Goal: Task Accomplishment & Management: Manage account settings

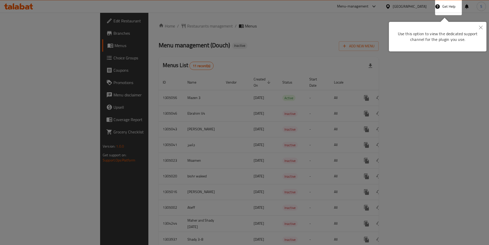
click at [263, 35] on div at bounding box center [244, 122] width 489 height 245
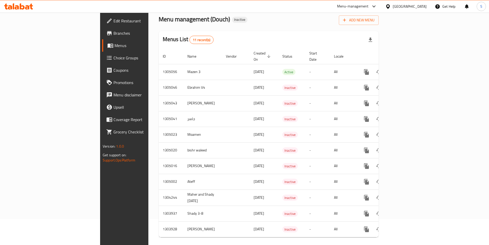
scroll to position [27, 0]
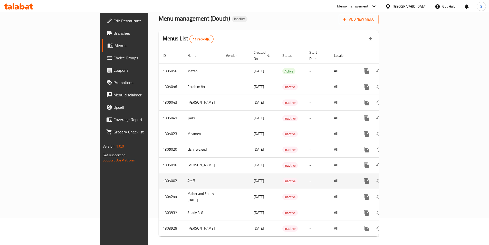
drag, startPoint x: 144, startPoint y: 178, endPoint x: 347, endPoint y: 174, distance: 203.5
click at [343, 174] on tr "1305002 Ateff [DATE] Inactive - All" at bounding box center [286, 181] width 255 height 16
click at [406, 178] on icon "enhanced table" at bounding box center [403, 180] width 5 height 5
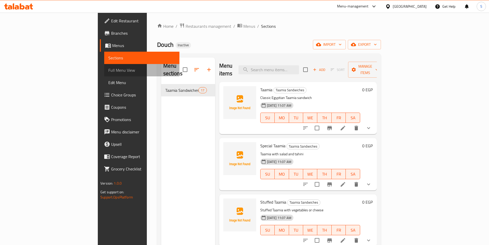
click at [108, 71] on span "Full Menu View" at bounding box center [141, 70] width 67 height 6
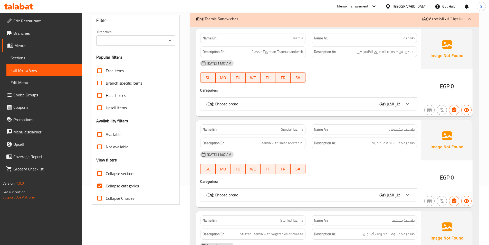
scroll to position [103, 0]
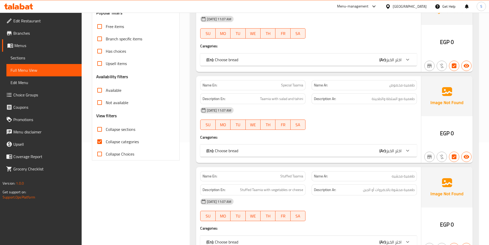
click at [120, 140] on span "Collapse categories" at bounding box center [122, 141] width 33 height 6
click at [106, 140] on input "Collapse categories" at bounding box center [99, 141] width 12 height 12
checkbox input "false"
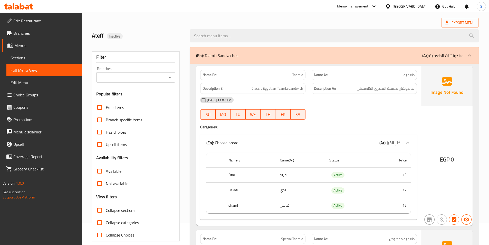
scroll to position [0, 0]
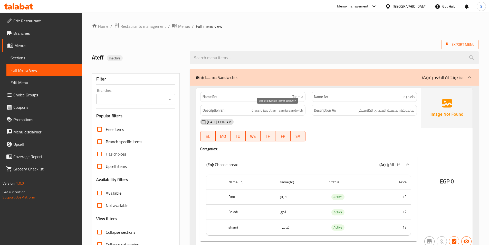
click at [301, 113] on span "Classic Egyptian Taamia sandwich" at bounding box center [277, 110] width 52 height 6
click at [289, 111] on span "Classic Egyptian Taamia sandwich" at bounding box center [277, 110] width 52 height 6
click at [288, 108] on span "Classic Egyptian Taamia sandwich" at bounding box center [277, 110] width 52 height 6
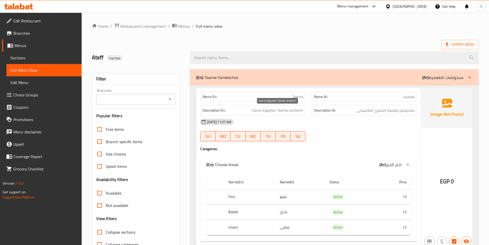
click at [278, 111] on span "Classic Egyptian Taamia sandwich" at bounding box center [277, 110] width 52 height 6
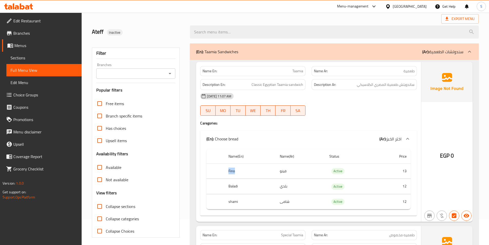
drag, startPoint x: 240, startPoint y: 173, endPoint x: 228, endPoint y: 174, distance: 11.3
click at [228, 174] on th "Fino" at bounding box center [249, 170] width 51 height 15
drag, startPoint x: 239, startPoint y: 184, endPoint x: 232, endPoint y: 187, distance: 7.5
click at [232, 187] on th "Baladi" at bounding box center [249, 186] width 51 height 15
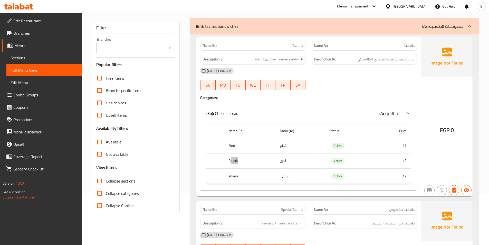
scroll to position [51, 0]
drag, startPoint x: 392, startPoint y: 142, endPoint x: 402, endPoint y: 145, distance: 10.8
click at [402, 145] on td "13" at bounding box center [393, 145] width 34 height 15
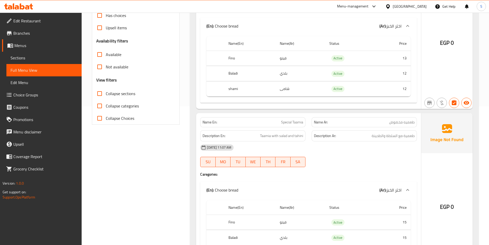
scroll to position [154, 0]
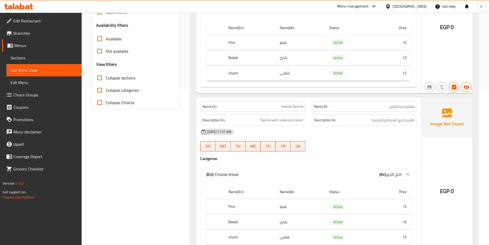
click at [392, 104] on span "طعميه مخصوص" at bounding box center [401, 106] width 25 height 5
copy span "مخصوص"
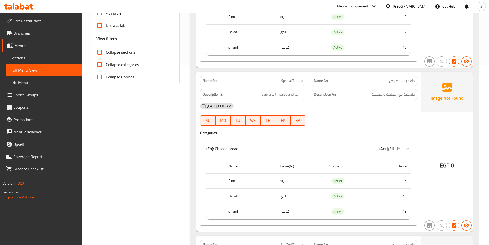
click at [288, 81] on span "Special Taamia" at bounding box center [292, 80] width 22 height 5
click at [299, 110] on div "[DATE] 11:07 AM" at bounding box center [308, 106] width 223 height 12
click at [265, 106] on div "[DATE] 11:07 AM" at bounding box center [308, 106] width 223 height 12
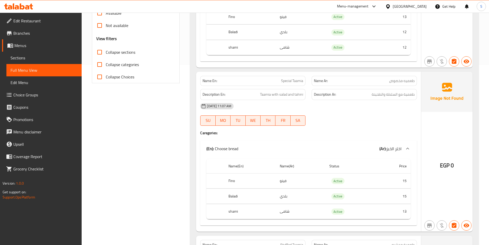
click at [290, 81] on span "Special Taamia" at bounding box center [292, 80] width 22 height 5
copy span "Special Taamia"
click at [397, 88] on div "Description Ar: طعمية مع السلطة والطحينة" at bounding box center [363, 94] width 111 height 17
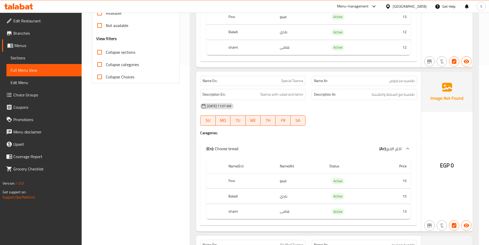
click at [401, 84] on div "Name Ar: طعميه مخصوص" at bounding box center [364, 81] width 105 height 10
copy span "طعميه مخصوص"
drag, startPoint x: 275, startPoint y: 98, endPoint x: 282, endPoint y: 101, distance: 7.8
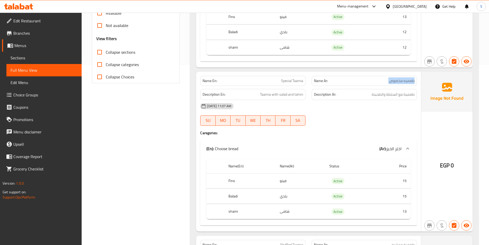
click at [282, 101] on div "Name En: Special Taamia Name Ar: طعميه مخصوص Description En: Taamia with salad …" at bounding box center [308, 152] width 225 height 160
click at [281, 99] on div "Description En: Taamia with salad and tahini" at bounding box center [252, 94] width 105 height 11
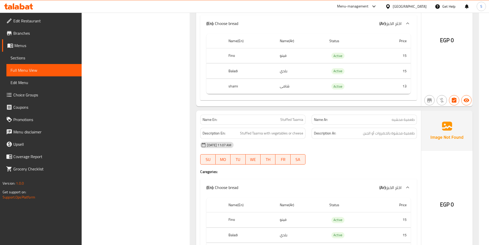
scroll to position [308, 0]
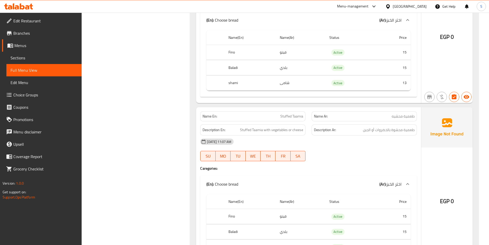
click at [294, 116] on span "Stuffed Taamia" at bounding box center [291, 115] width 23 height 5
click at [252, 130] on span "Stuffed Taamia with vegetables or cheese" at bounding box center [271, 130] width 63 height 6
click at [263, 132] on span "Stuffed Taamia with vegetables or cheese" at bounding box center [271, 130] width 63 height 6
click at [257, 129] on span "Stuffed Taamia with vegetables or cheese" at bounding box center [271, 130] width 63 height 6
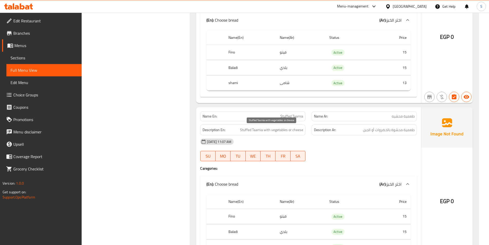
click at [275, 127] on span "Stuffed Taamia with vegetables or cheese" at bounding box center [271, 130] width 63 height 6
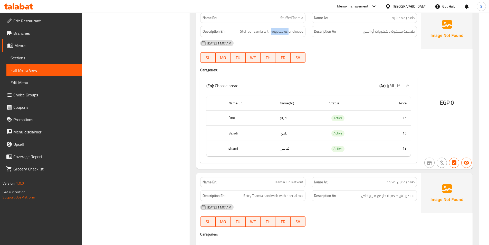
scroll to position [359, 0]
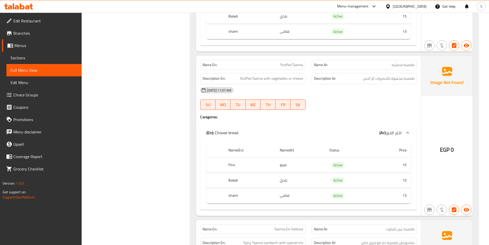
click at [405, 67] on span "طعمية محشيه" at bounding box center [403, 64] width 23 height 5
copy span "طعمية محشيه"
click at [402, 67] on span "طعمية محشيه" at bounding box center [403, 64] width 23 height 5
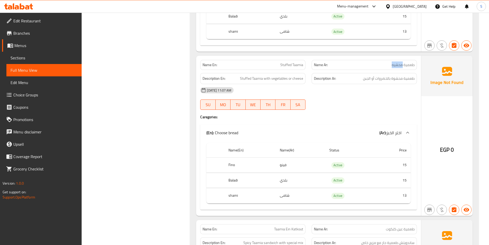
click at [402, 67] on span "طعمية محشيه" at bounding box center [403, 64] width 23 height 5
drag, startPoint x: 390, startPoint y: 80, endPoint x: 355, endPoint y: 75, distance: 36.0
click at [355, 75] on div "Description Ar: طعمية محشوة بالخضروات أو الجبن" at bounding box center [364, 78] width 105 height 11
copy span "بالخضروات أو الجبن"
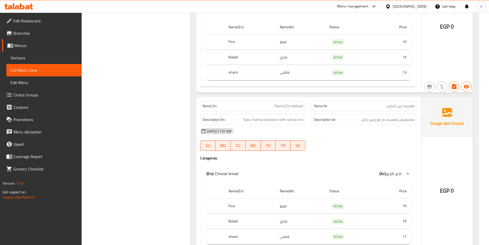
scroll to position [488, 0]
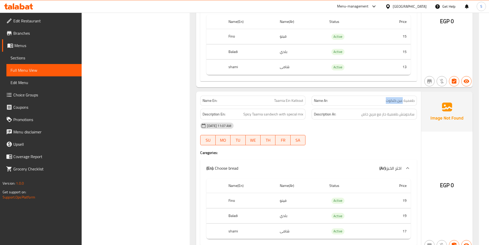
drag, startPoint x: 402, startPoint y: 98, endPoint x: 383, endPoint y: 101, distance: 19.2
click at [383, 101] on p "Name Ar: طعمية عين كتكوت" at bounding box center [364, 100] width 101 height 5
copy span "عين كتكوت"
click at [402, 100] on span "طعمية عين كتكوت" at bounding box center [400, 100] width 29 height 5
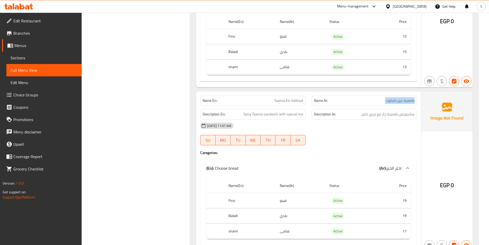
click at [402, 100] on span "طعمية عين كتكوت" at bounding box center [400, 100] width 29 height 5
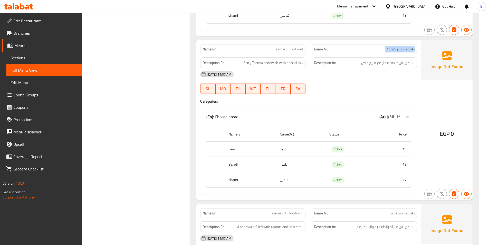
click at [298, 65] on span "Spicy Taamia sandwich with special mix" at bounding box center [273, 63] width 60 height 6
click at [258, 68] on div "Description En: Spicy Taamia sandwich with special mix" at bounding box center [252, 62] width 105 height 11
click at [268, 67] on div "Description En: Spicy Taamia sandwich with special mix" at bounding box center [252, 62] width 105 height 11
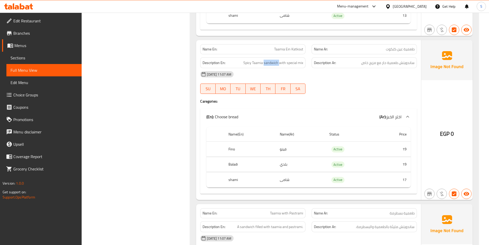
click at [268, 67] on div "Description En: Spicy Taamia sandwich with special mix" at bounding box center [252, 62] width 105 height 11
click at [259, 66] on span "Spicy Taamia sandwich with special mix" at bounding box center [273, 63] width 60 height 6
click at [252, 64] on span "Spicy Taamia sandwich with special mix" at bounding box center [273, 63] width 60 height 6
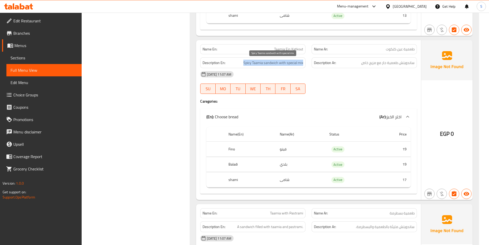
click at [252, 64] on span "Spicy Taamia sandwich with special mix" at bounding box center [273, 63] width 60 height 6
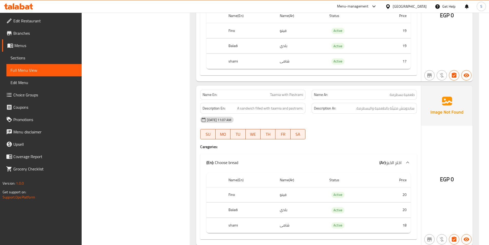
scroll to position [667, 0]
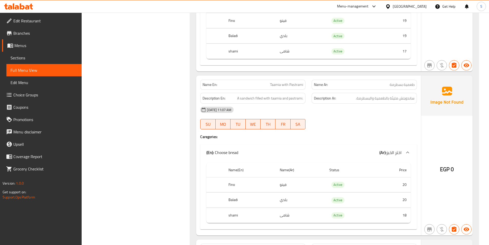
click at [275, 87] on span "Taamia with Pastrami" at bounding box center [286, 84] width 33 height 5
click at [252, 100] on span "A sandwich filled with taamia and pastrami." at bounding box center [270, 98] width 66 height 6
click at [283, 98] on span "A sandwich filled with taamia and pastrami." at bounding box center [270, 98] width 66 height 6
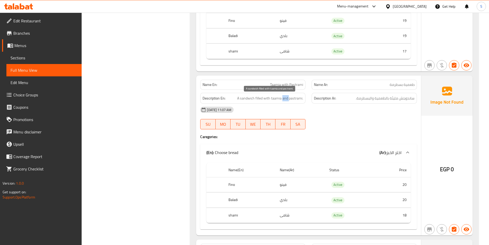
click at [283, 98] on span "A sandwich filled with taamia and pastrami." at bounding box center [270, 98] width 66 height 6
click at [340, 110] on div "[DATE] 11:07 AM" at bounding box center [308, 109] width 223 height 12
click at [375, 86] on p "Name Ar: طعمية بسطرمة" at bounding box center [364, 84] width 101 height 5
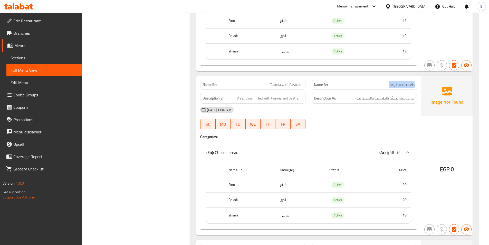
click at [375, 86] on p "Name Ar: طعمية بسطرمة" at bounding box center [364, 84] width 101 height 5
copy span "طعمية بسطرمة"
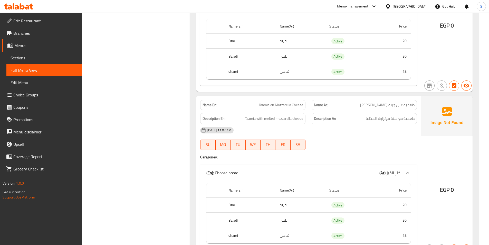
scroll to position [975, 0]
click at [254, 120] on span "Taamia with melted mozzarella cheese" at bounding box center [274, 117] width 58 height 6
click at [263, 122] on div "Description En: Taamia with melted mozzarella cheese" at bounding box center [252, 117] width 105 height 11
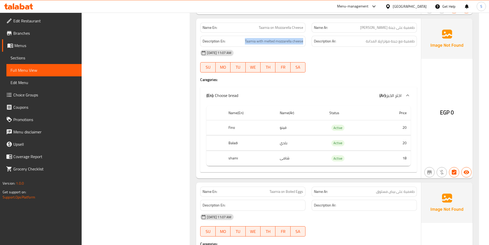
scroll to position [1052, 0]
drag, startPoint x: 307, startPoint y: 127, endPoint x: 247, endPoint y: 127, distance: 60.0
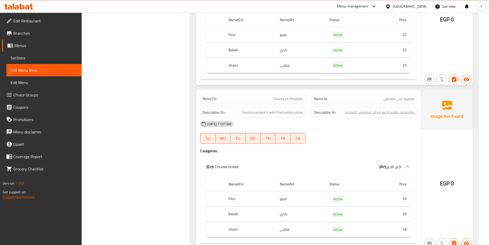
scroll to position [1463, 0]
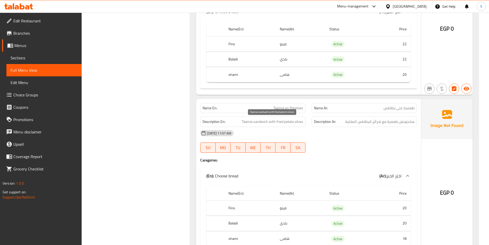
click at [256, 121] on span "Taamia sandwich with fried potato slices" at bounding box center [272, 121] width 61 height 6
click at [288, 123] on span "Taamia sandwich with fried potato slices" at bounding box center [272, 121] width 61 height 6
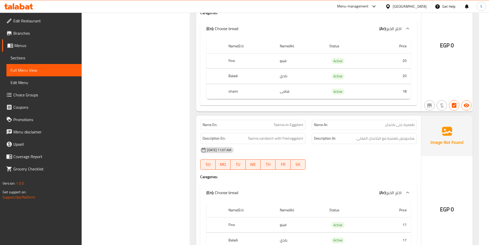
scroll to position [1617, 0]
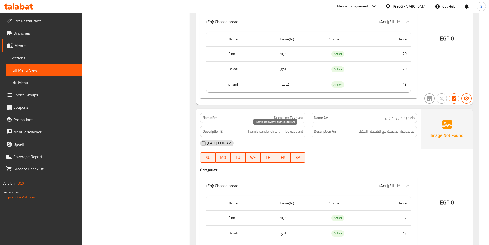
click at [257, 129] on span "Taamia sandwich with fried eggplant" at bounding box center [275, 131] width 55 height 6
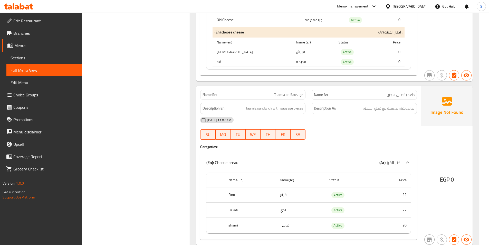
scroll to position [2335, 0]
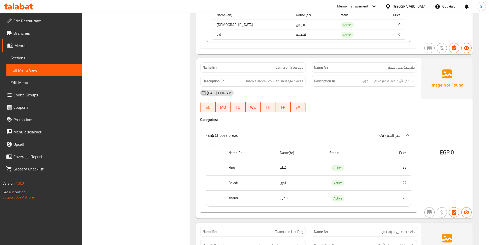
click at [391, 71] on div "Name Ar: طعمية على سجق" at bounding box center [364, 67] width 105 height 10
click at [394, 78] on span "ساندويتش طعمية مع قطع السجق" at bounding box center [389, 81] width 52 height 6
click at [390, 63] on div "Name Ar: طعمية على سجق" at bounding box center [364, 67] width 105 height 10
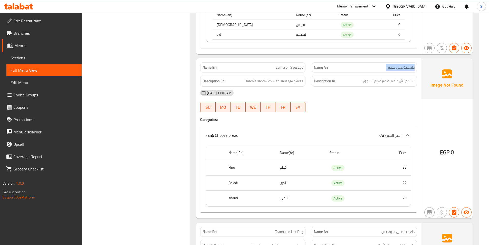
click at [390, 63] on div "Name Ar: طعمية على سجق" at bounding box center [364, 67] width 105 height 10
copy span "طعمية على سجق"
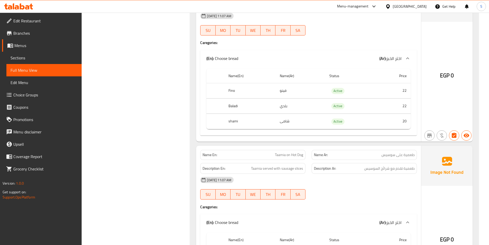
scroll to position [2412, 0]
click at [395, 157] on span "طعمية على سوسيس" at bounding box center [397, 154] width 33 height 5
copy span "طعمية على سوسيس"
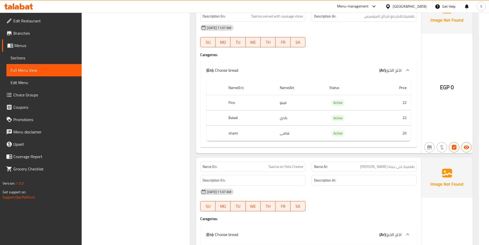
scroll to position [2461, 0]
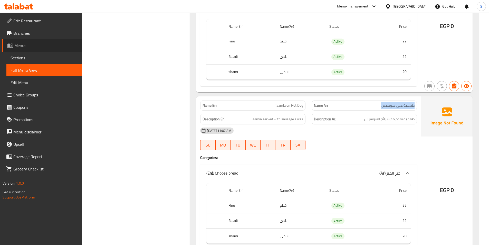
click at [49, 49] on link "Menus" at bounding box center [42, 45] width 80 height 12
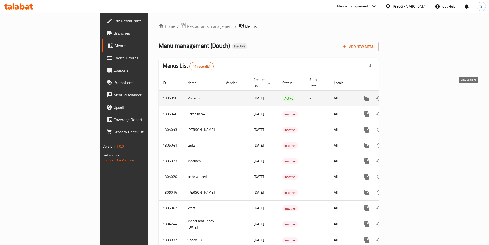
click at [406, 95] on icon "enhanced table" at bounding box center [403, 98] width 6 height 6
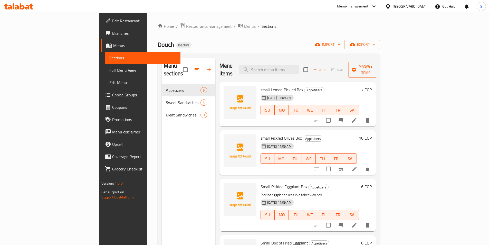
click at [109, 70] on span "Full Menu View" at bounding box center [142, 70] width 67 height 6
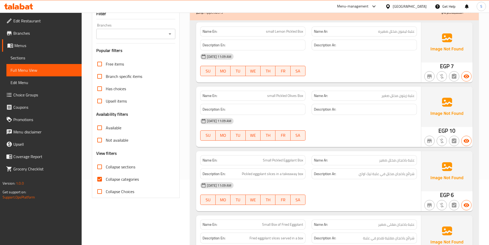
scroll to position [180, 0]
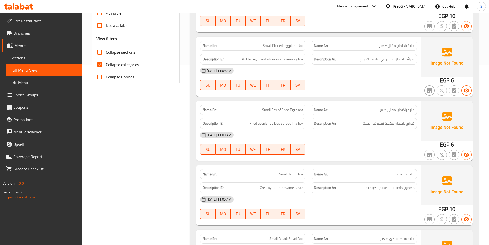
click at [138, 63] on span "Collapse categories" at bounding box center [122, 64] width 33 height 6
click at [106, 63] on input "Collapse categories" at bounding box center [99, 64] width 12 height 12
checkbox input "false"
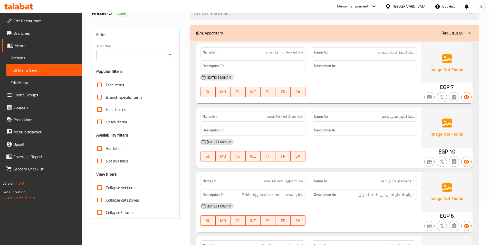
scroll to position [26, 0]
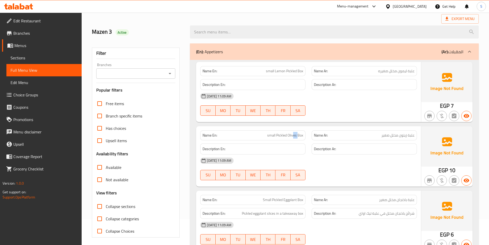
drag, startPoint x: 298, startPoint y: 135, endPoint x: 294, endPoint y: 135, distance: 4.1
click at [294, 135] on span "small Pickled Olives Box" at bounding box center [285, 134] width 36 height 5
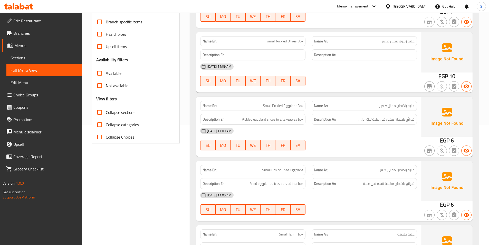
scroll to position [128, 0]
